Goal: Book appointment/travel/reservation

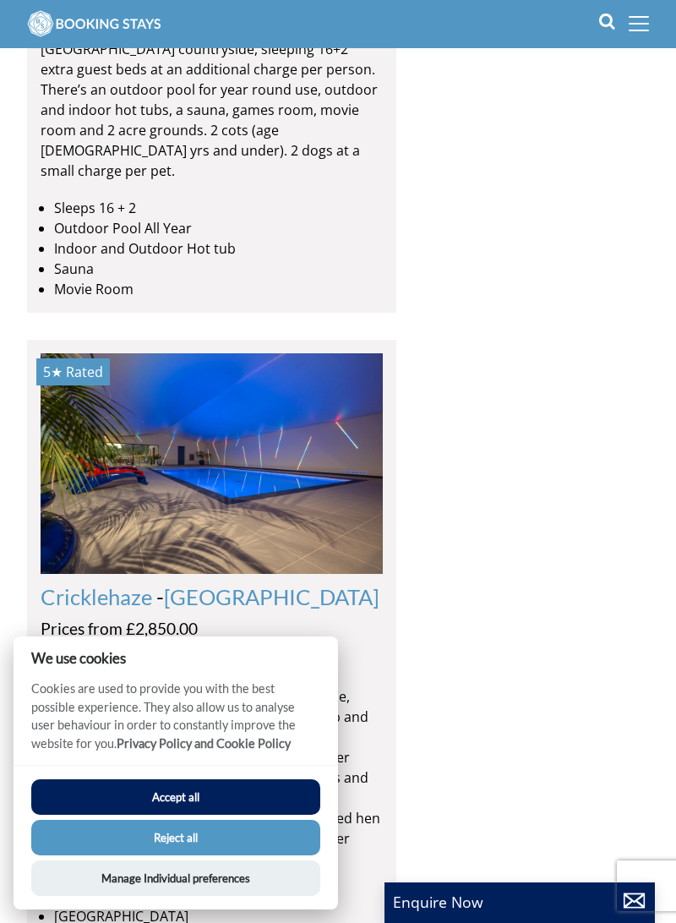
scroll to position [5714, 0]
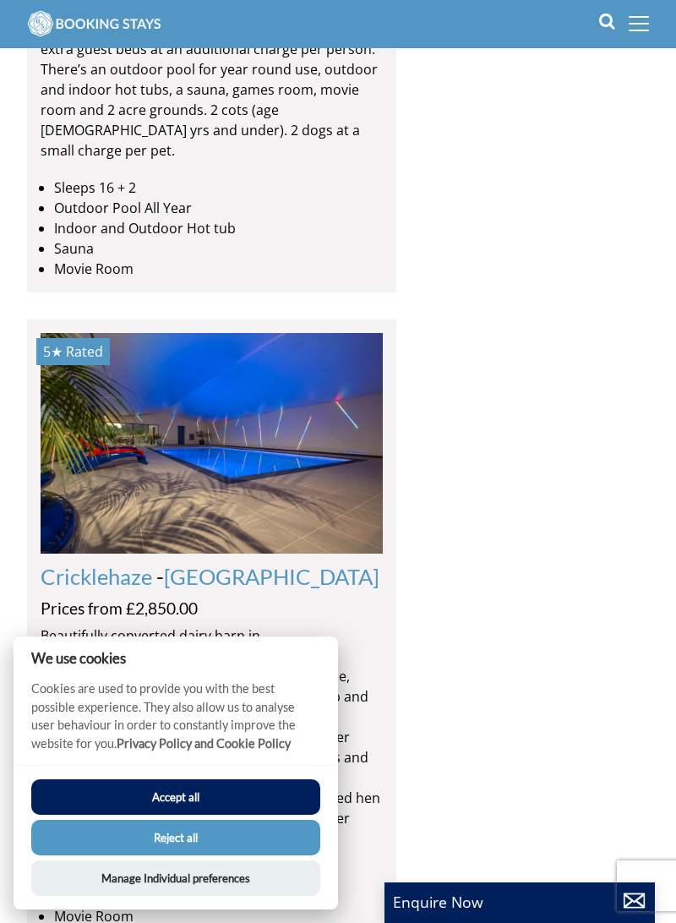
click at [188, 564] on link "[GEOGRAPHIC_DATA]" at bounding box center [272, 576] width 216 height 25
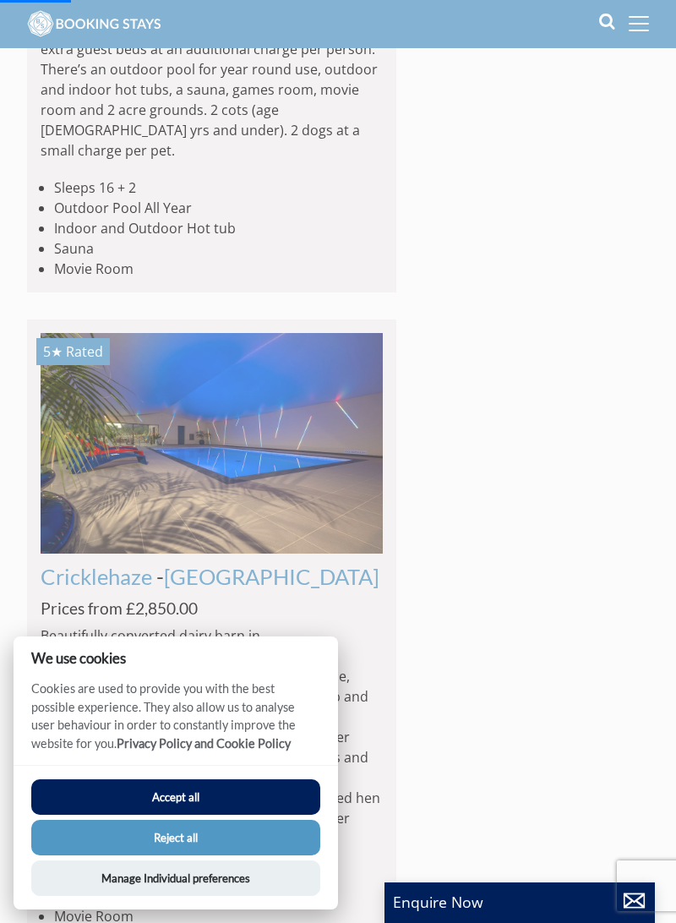
click at [121, 564] on link "Cricklehaze" at bounding box center [97, 576] width 112 height 25
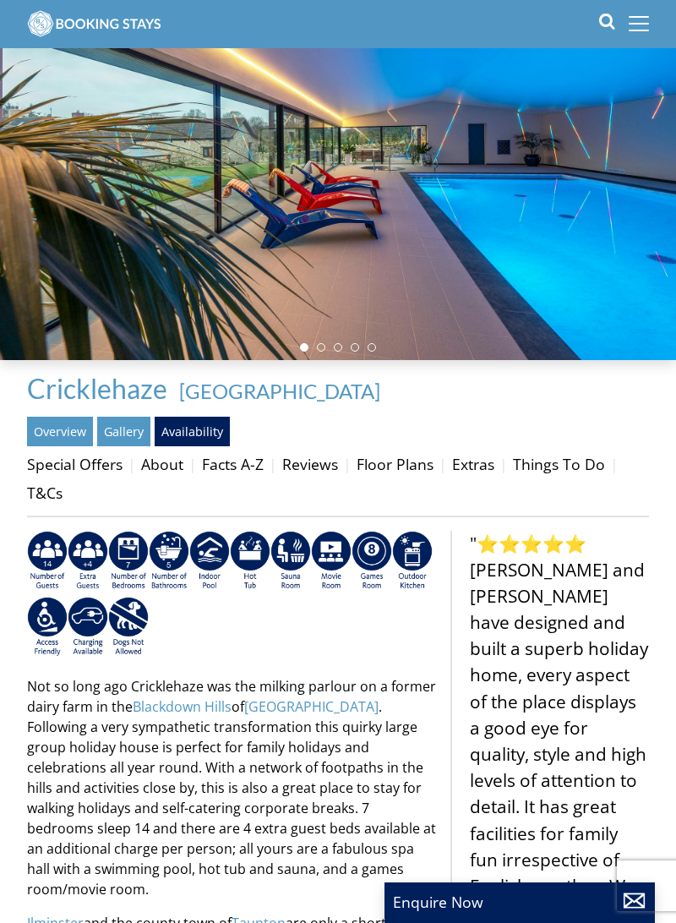
scroll to position [70, 0]
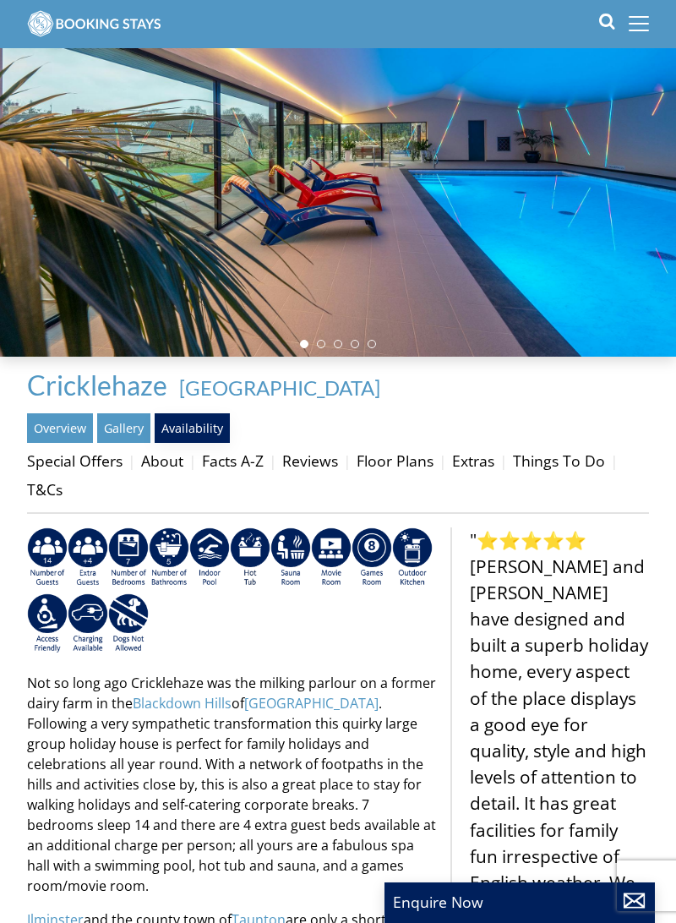
click at [213, 432] on link "Availability" at bounding box center [192, 427] width 75 height 29
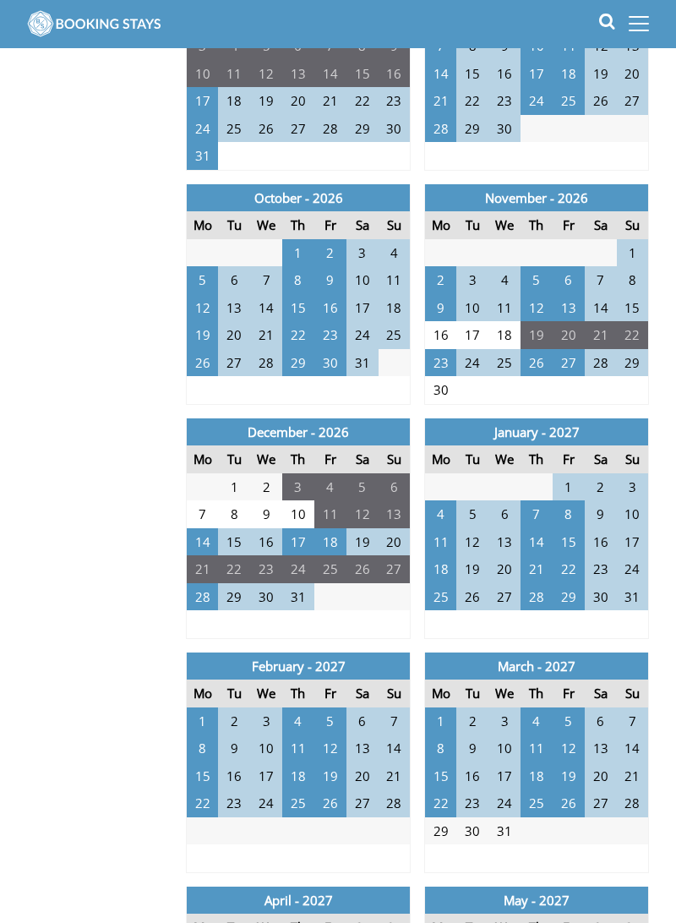
scroll to position [1817, 0]
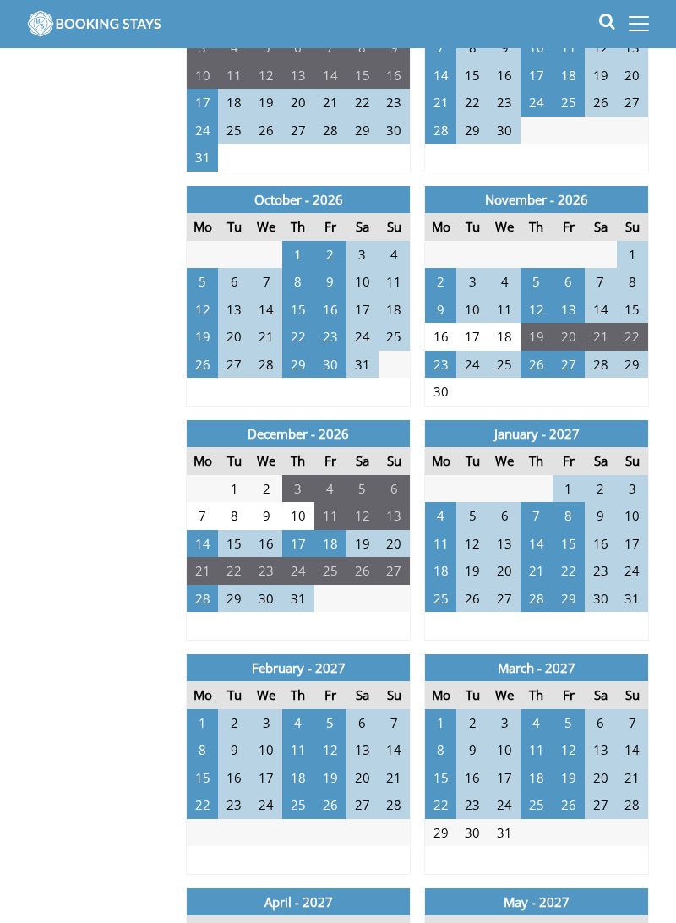
click at [330, 546] on td "18" at bounding box center [331, 544] width 32 height 28
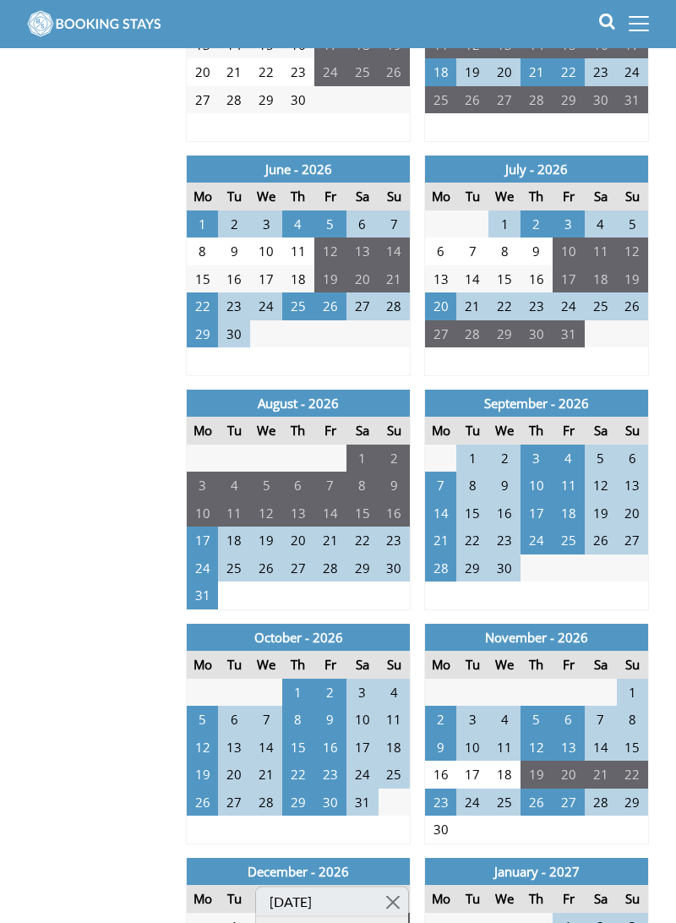
scroll to position [1378, 0]
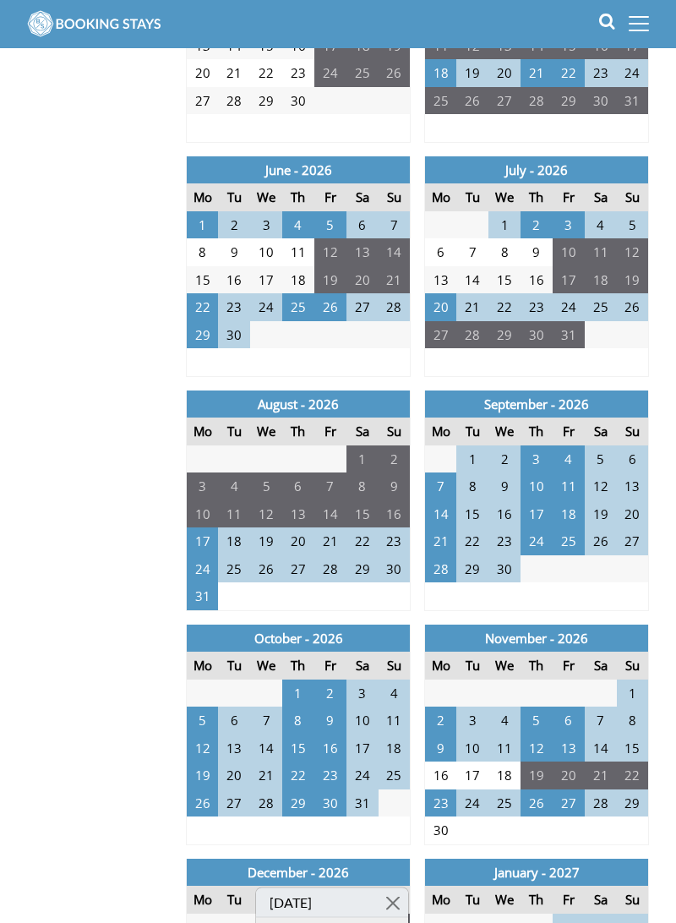
click at [569, 224] on td "3" at bounding box center [569, 225] width 32 height 28
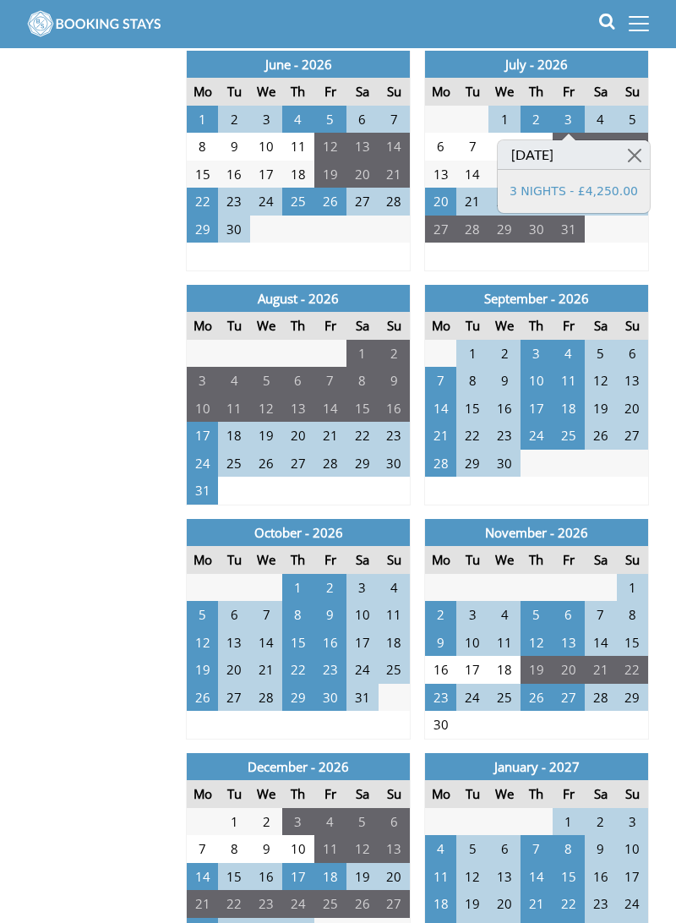
scroll to position [1538, 0]
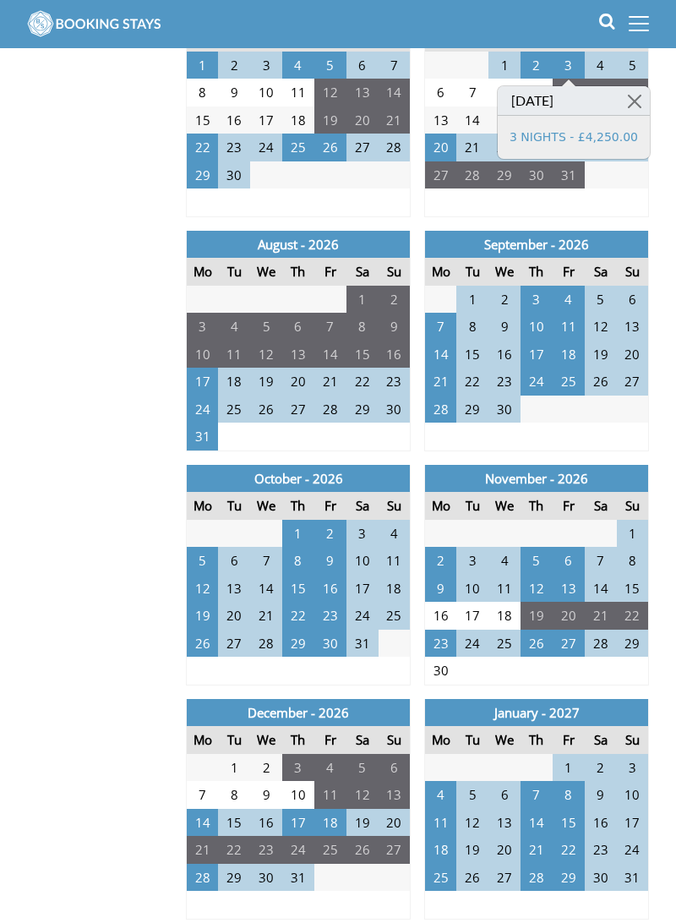
click at [333, 426] on td "4" at bounding box center [331, 437] width 32 height 28
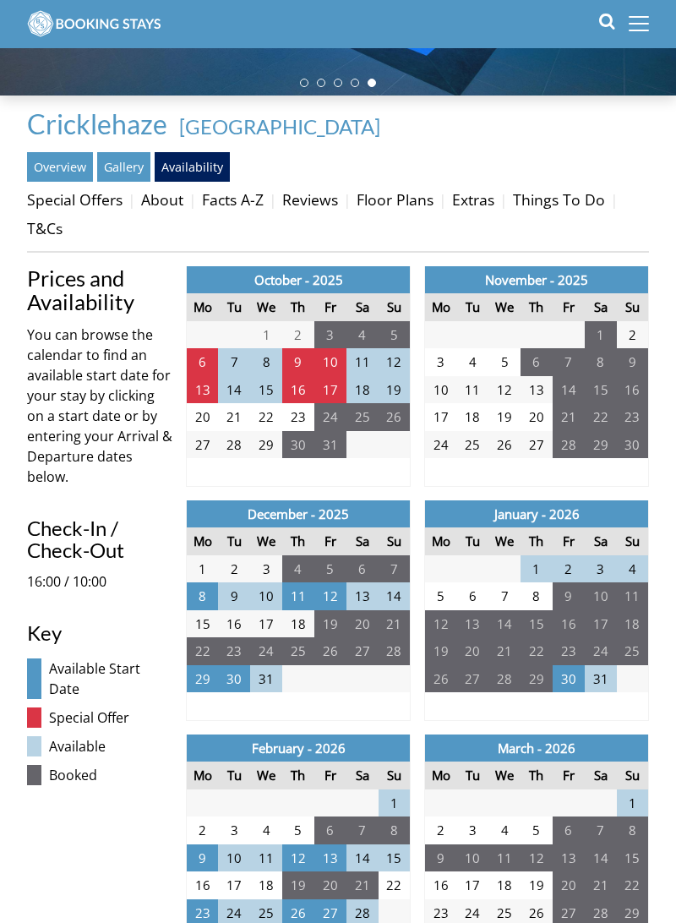
scroll to position [0, 0]
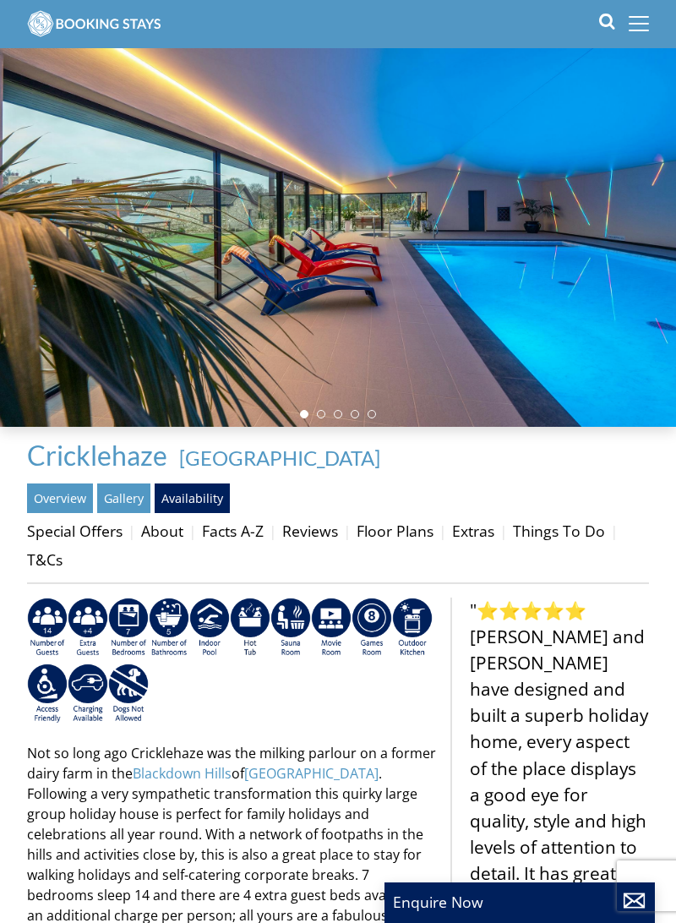
scroll to position [70, 0]
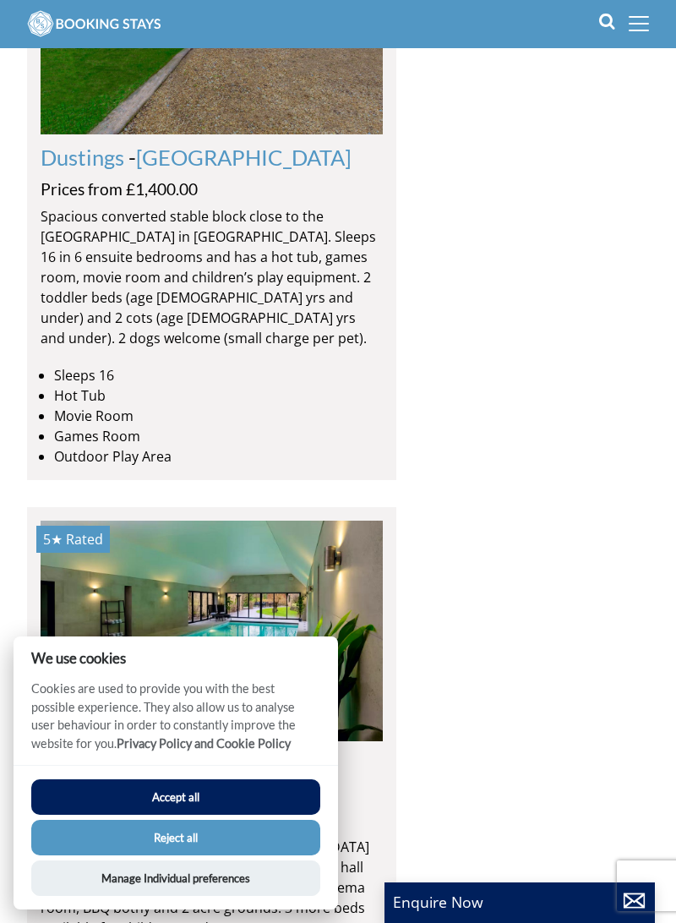
scroll to position [9495, 0]
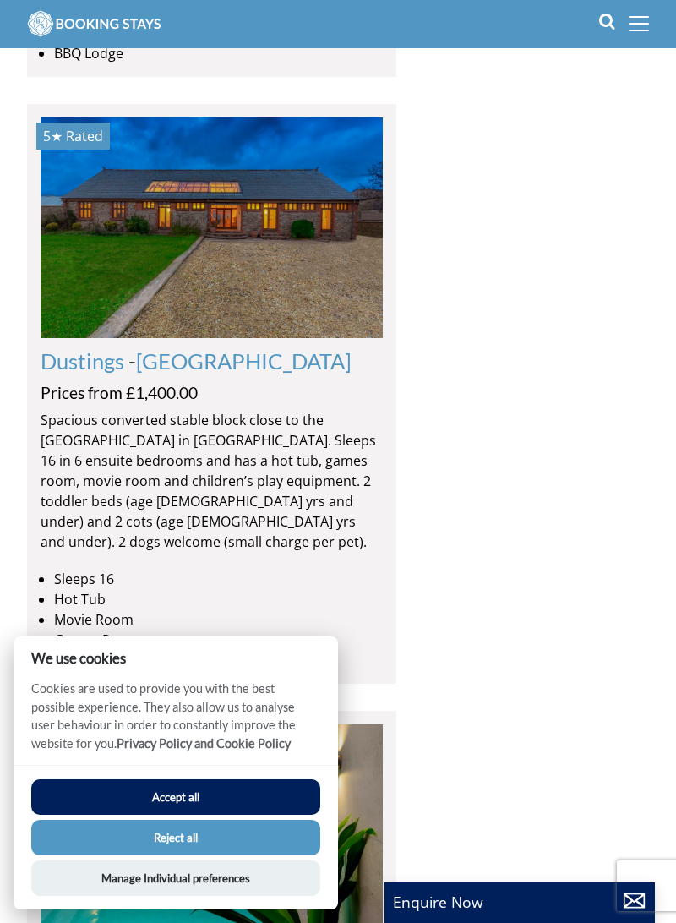
scroll to position [9300, 0]
click at [265, 725] on img at bounding box center [212, 836] width 342 height 222
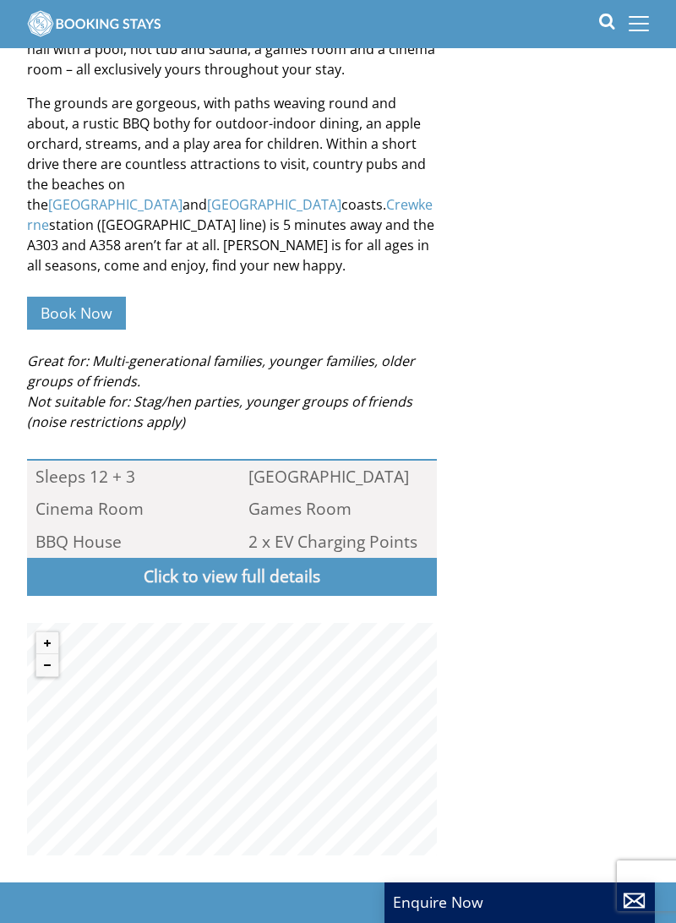
scroll to position [876, 0]
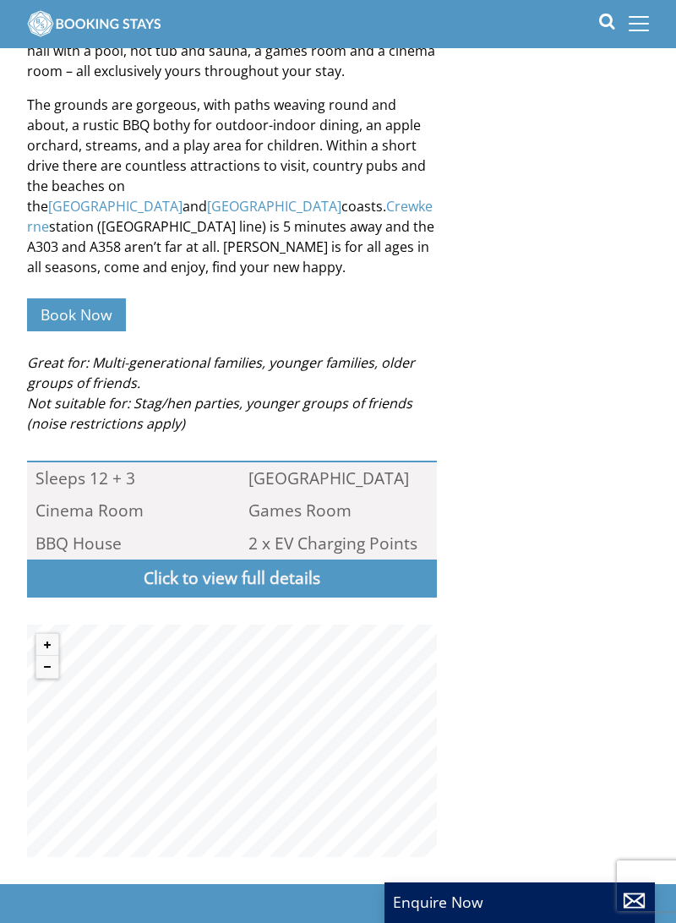
click at [369, 560] on link "Click to view full details" at bounding box center [232, 579] width 410 height 38
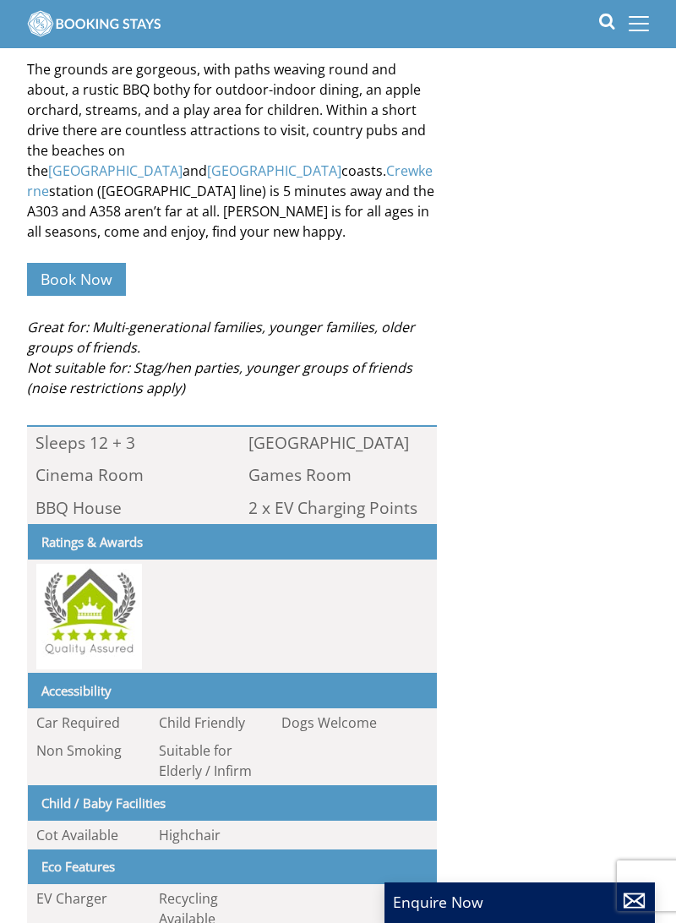
scroll to position [911, 0]
click at [104, 263] on link "Book Now" at bounding box center [76, 279] width 99 height 33
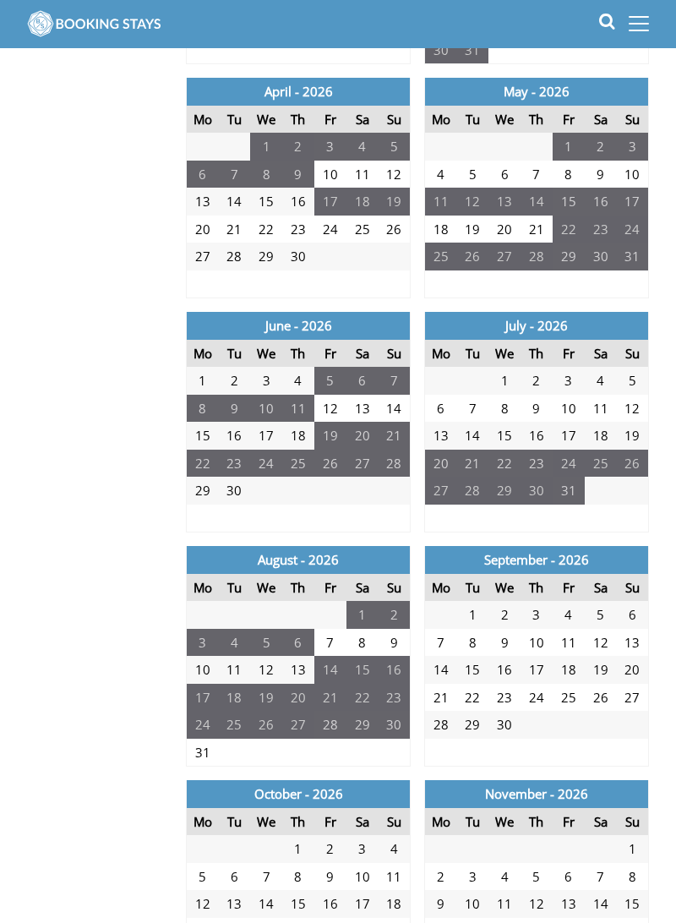
scroll to position [1189, 0]
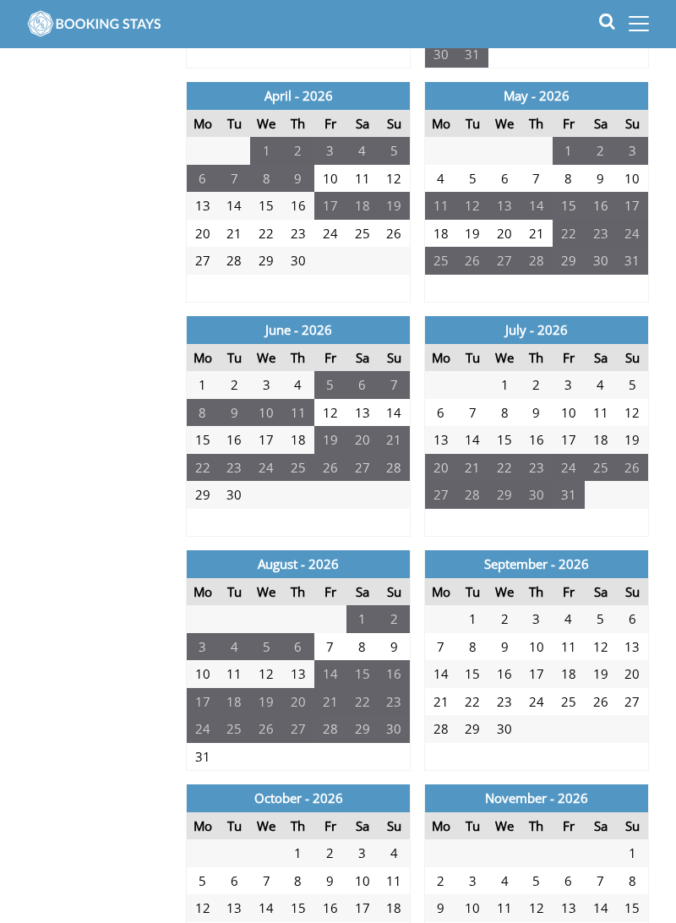
click at [570, 440] on td "17" at bounding box center [569, 440] width 32 height 28
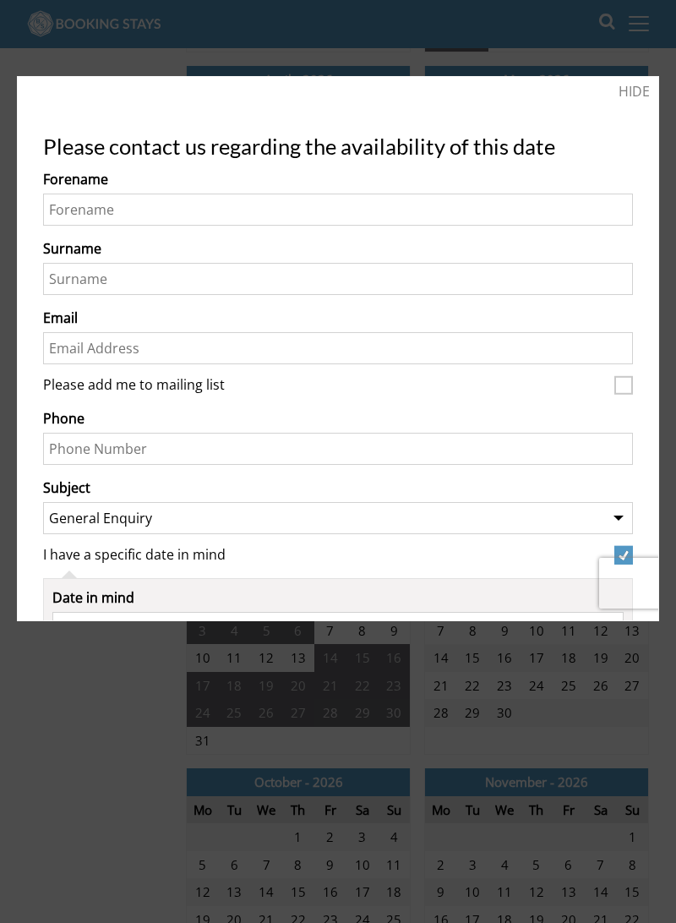
scroll to position [0, 0]
click at [640, 95] on link "HIDE" at bounding box center [634, 91] width 31 height 20
